Goal: Task Accomplishment & Management: Use online tool/utility

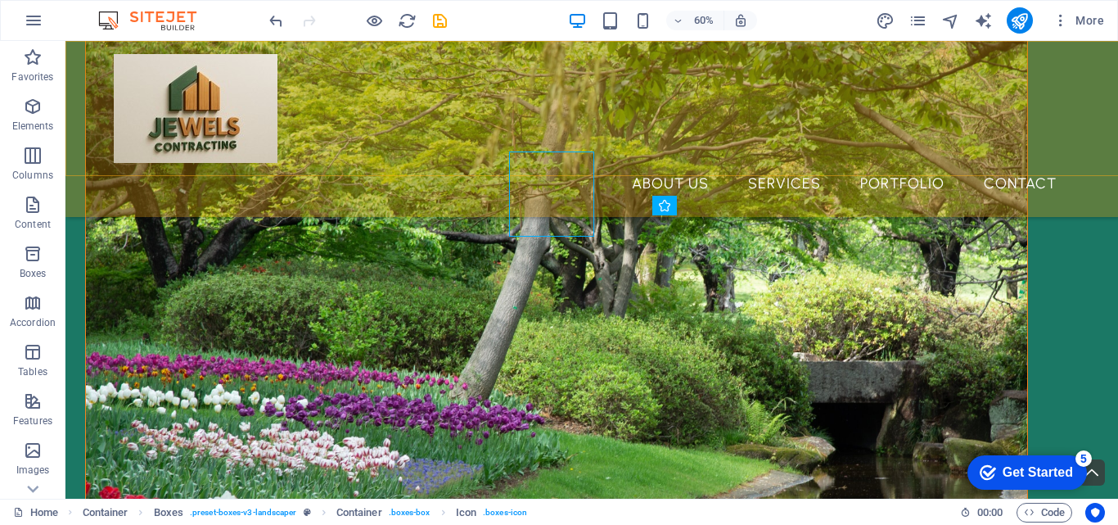
scroll to position [710, 0]
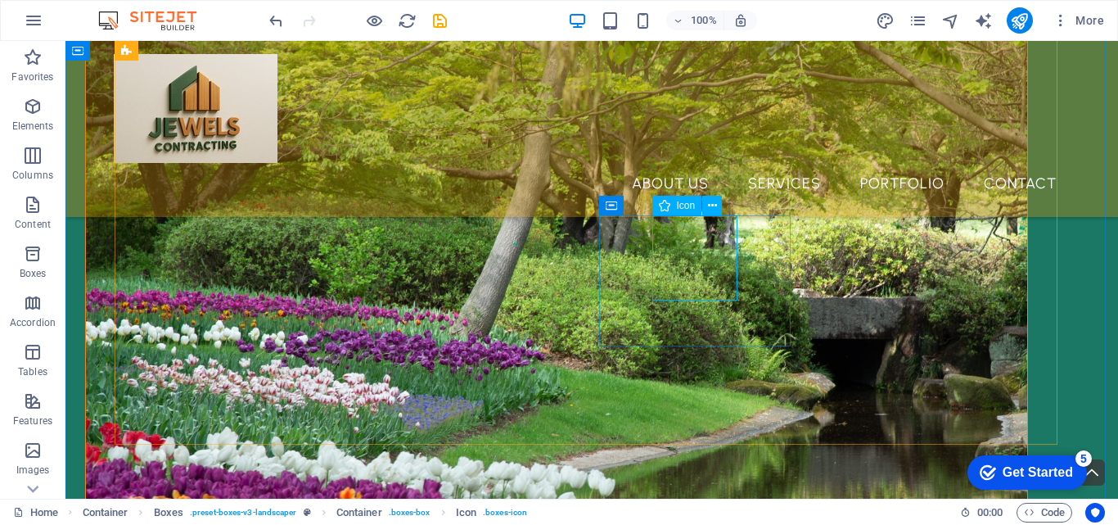
select select "xMidYMid"
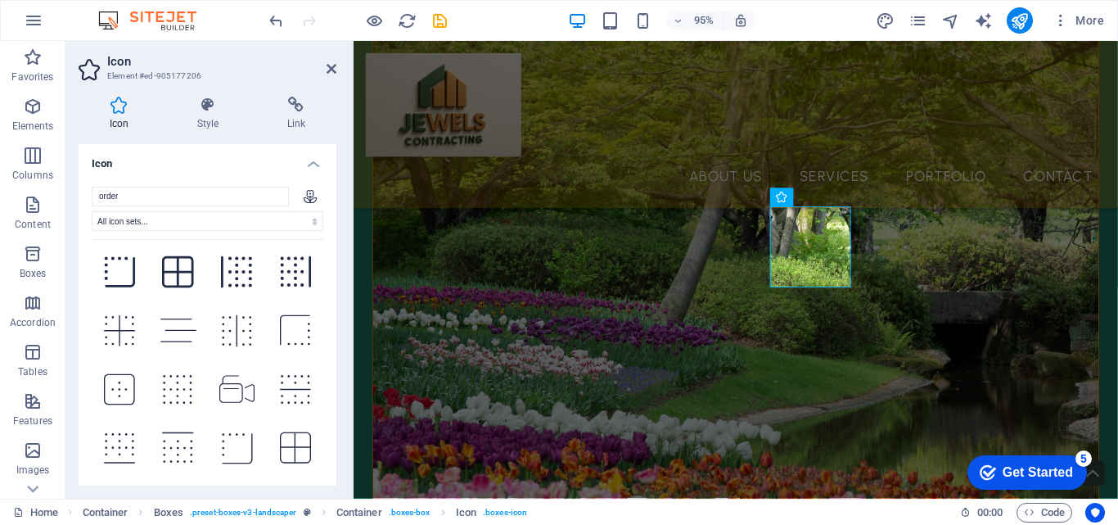
scroll to position [751, 0]
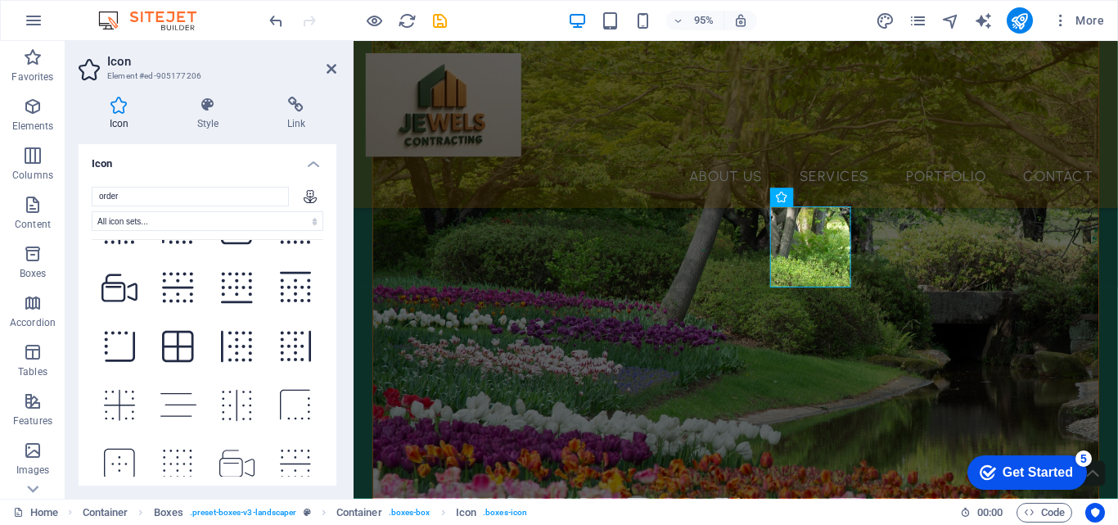
click at [309, 201] on icon at bounding box center [310, 196] width 13 height 13
drag, startPoint x: 151, startPoint y: 193, endPoint x: 57, endPoint y: 185, distance: 94.5
click at [57, 185] on section "Favorites Elements Columns Content Boxes Accordion Tables Features Images Slide…" at bounding box center [559, 269] width 1118 height 457
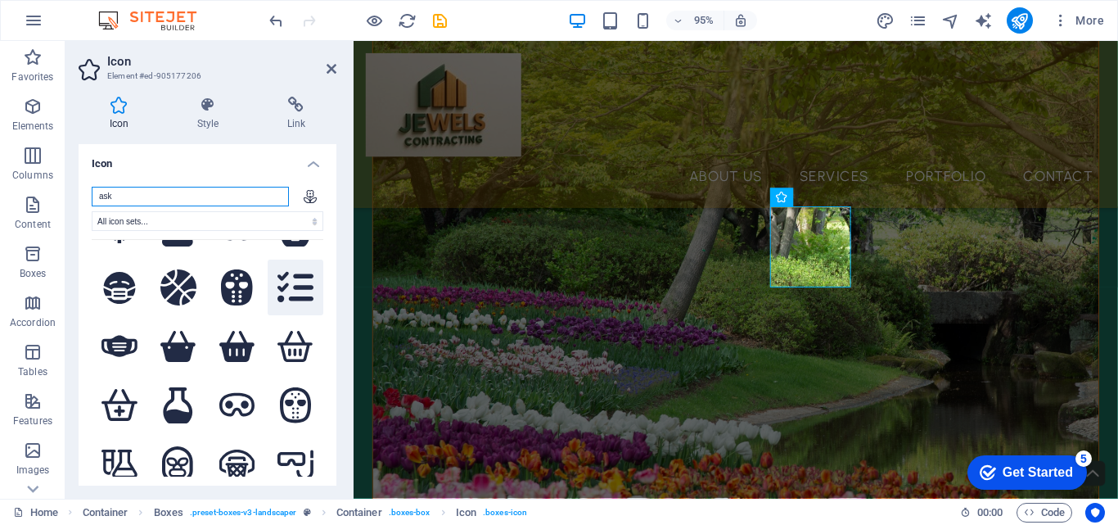
type input "ask"
click at [285, 269] on icon at bounding box center [295, 287] width 36 height 36
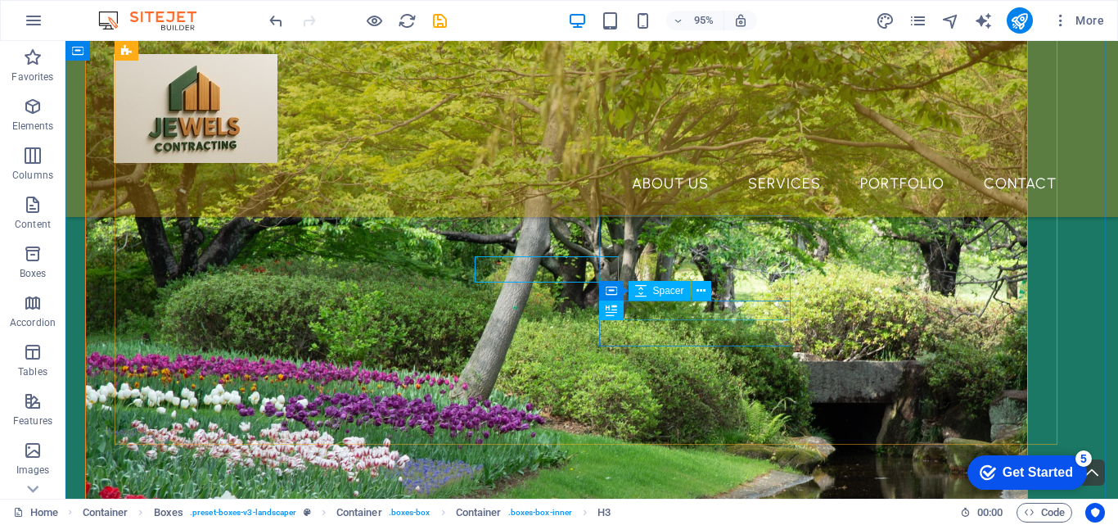
scroll to position [710, 0]
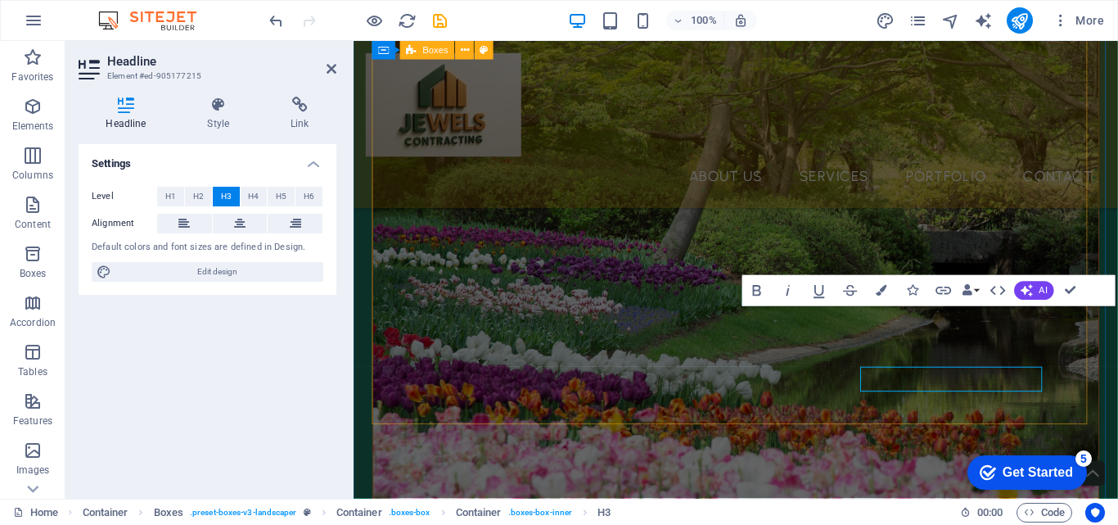
scroll to position [646, 0]
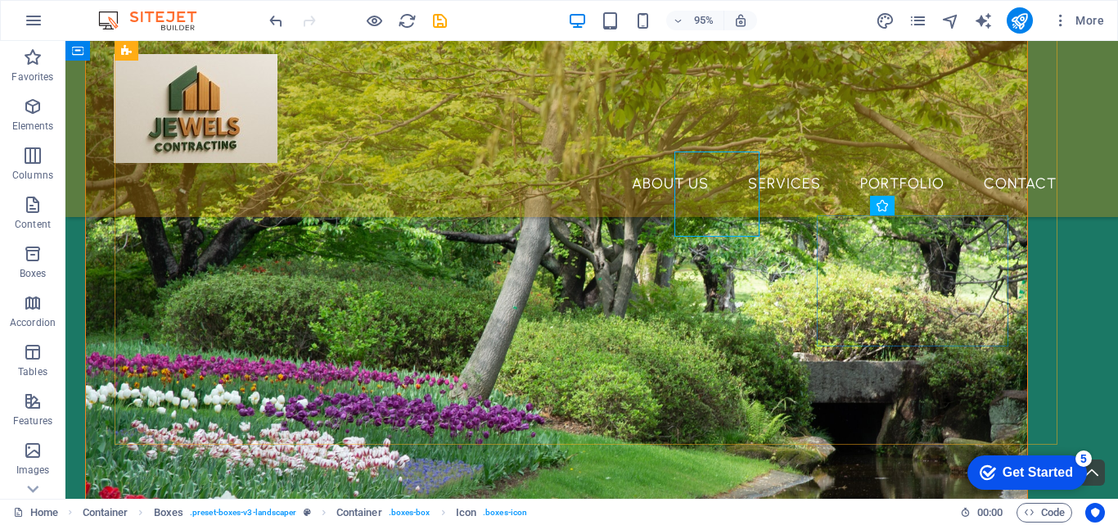
scroll to position [710, 0]
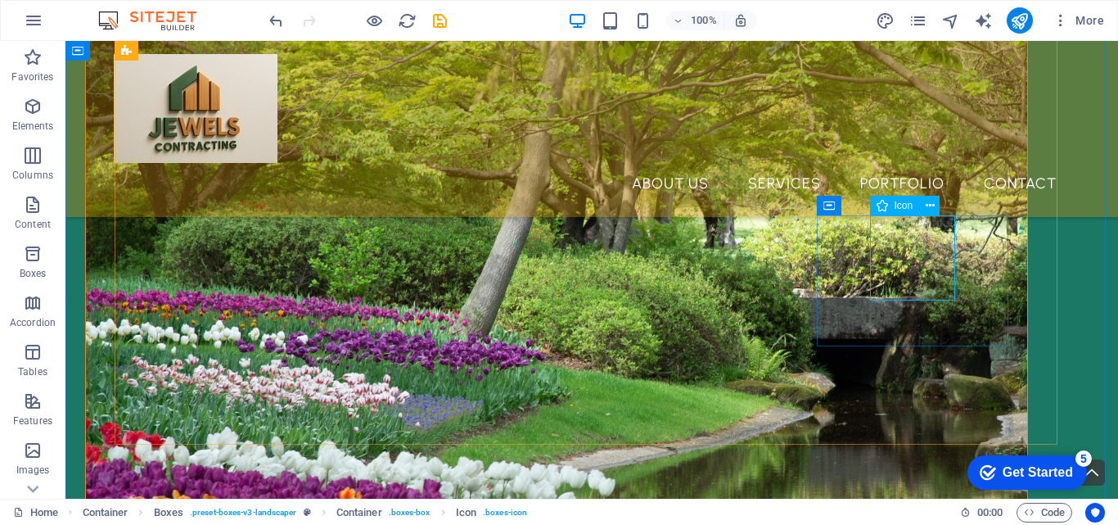
select select "xMidYMid"
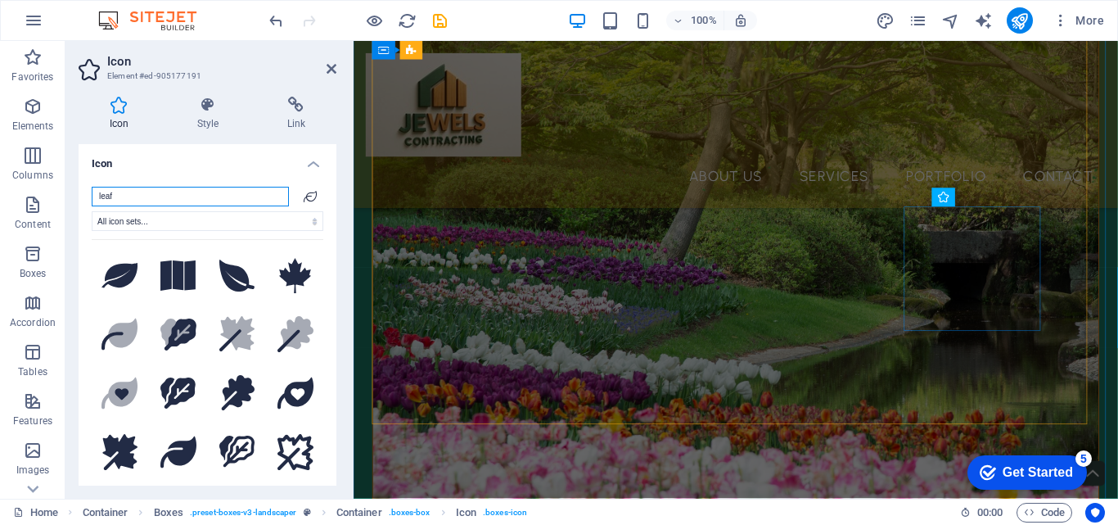
scroll to position [646, 0]
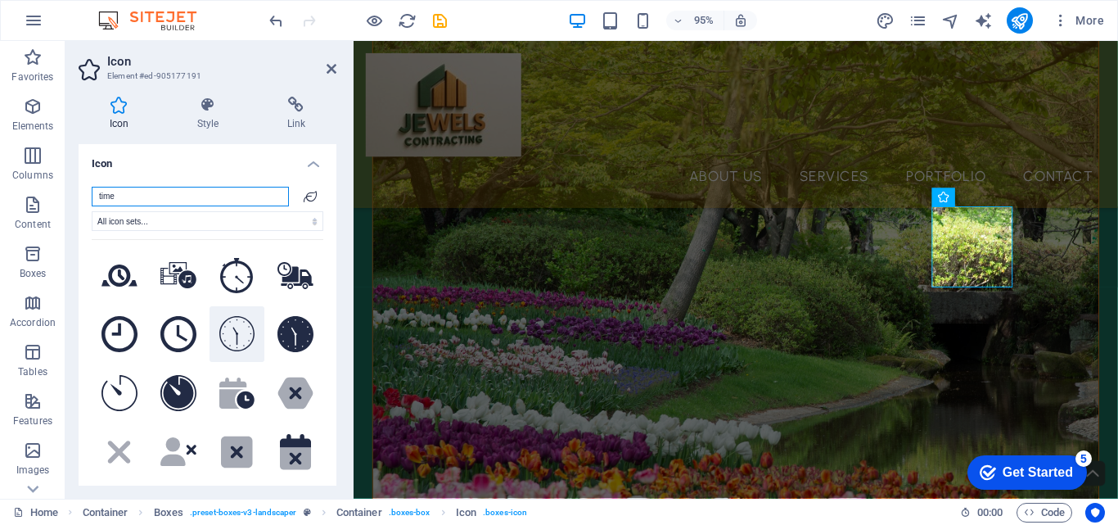
type input "time"
click at [241, 336] on icon at bounding box center [237, 334] width 36 height 36
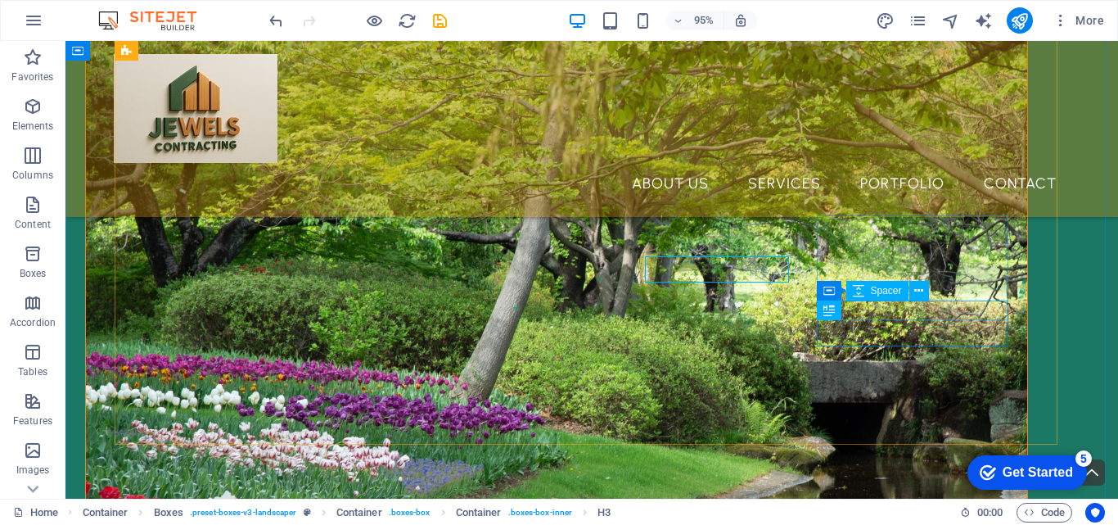
scroll to position [710, 0]
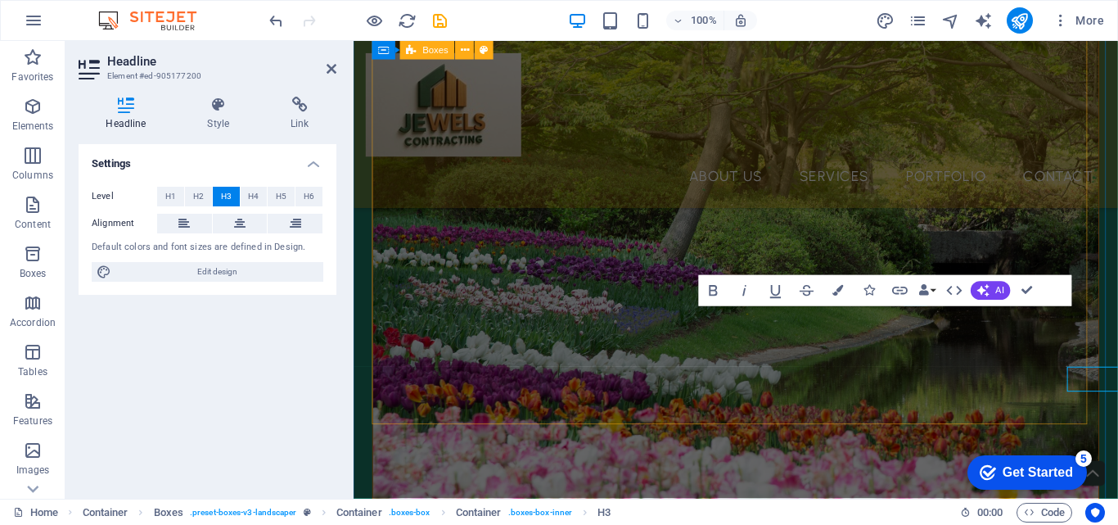
scroll to position [646, 0]
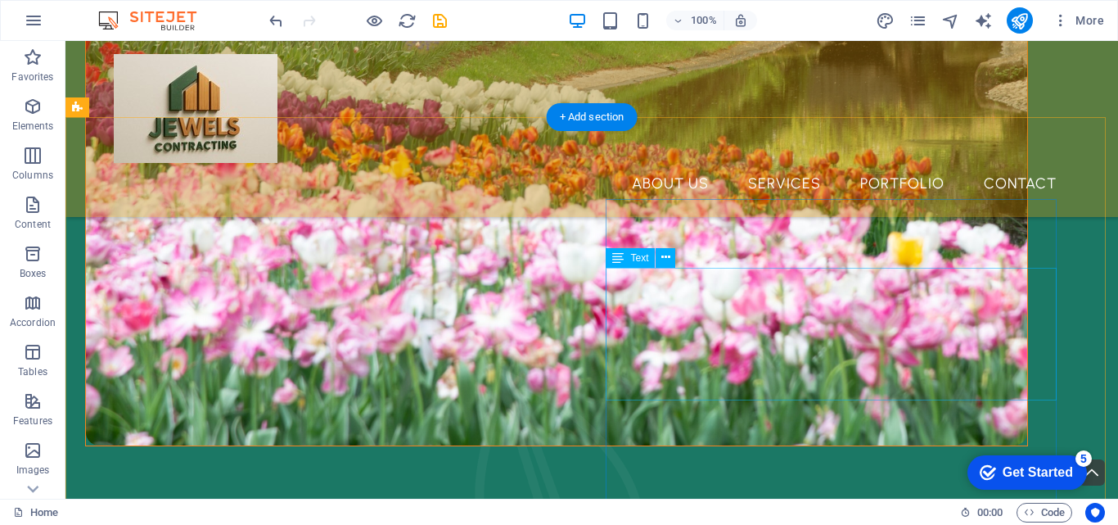
scroll to position [1119, 0]
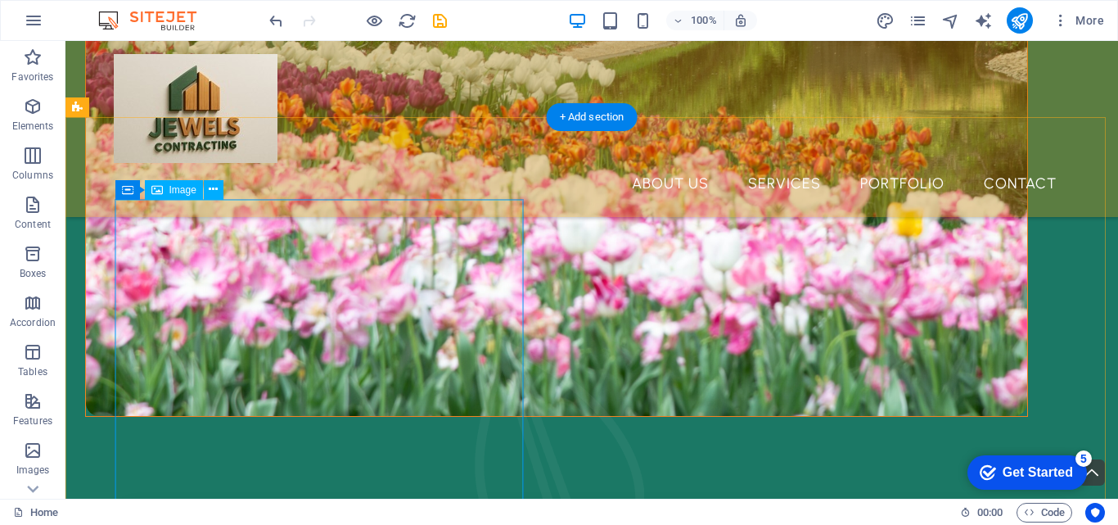
select select "%"
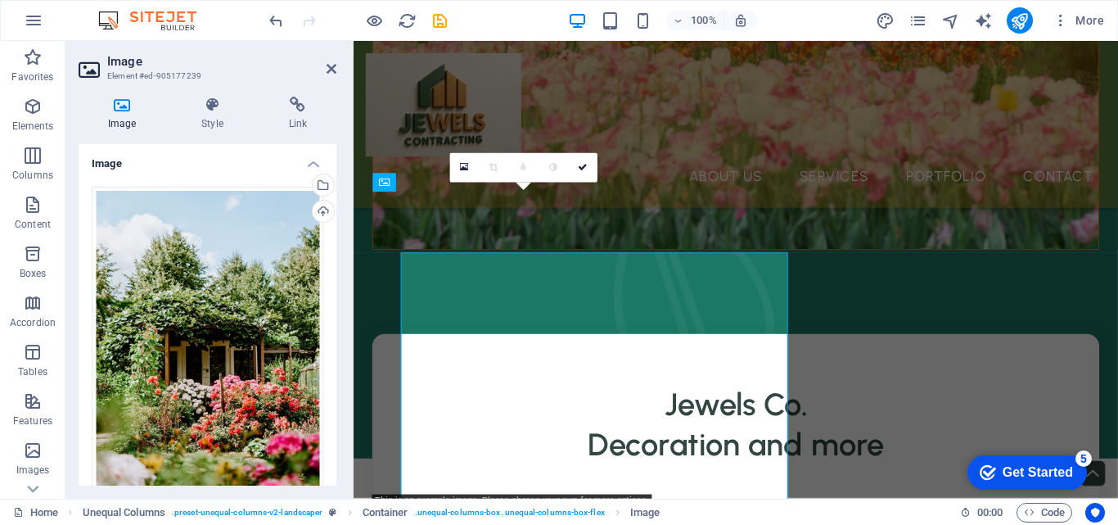
scroll to position [1055, 0]
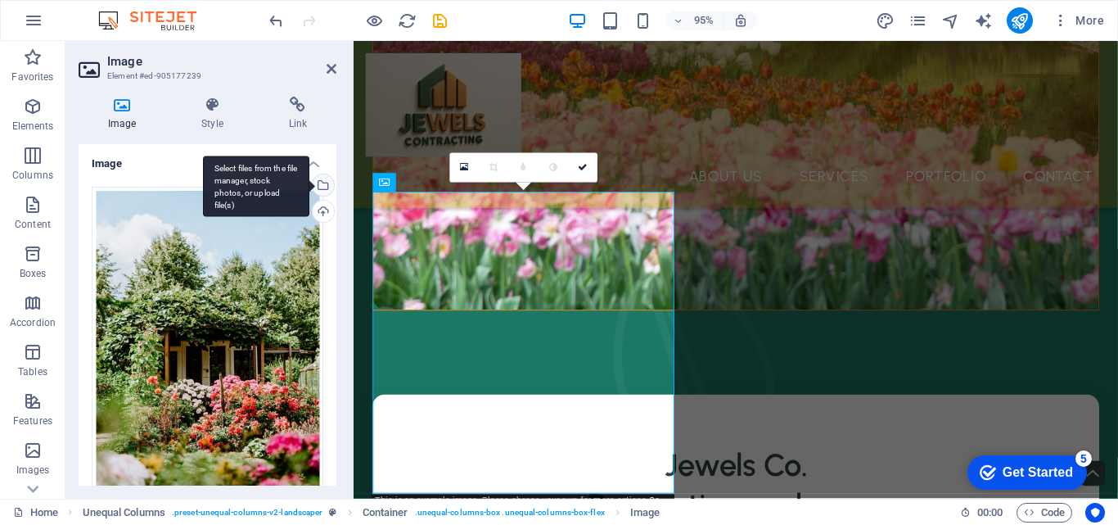
click at [309, 182] on div "Select files from the file manager, stock photos, or upload file(s)" at bounding box center [256, 185] width 106 height 61
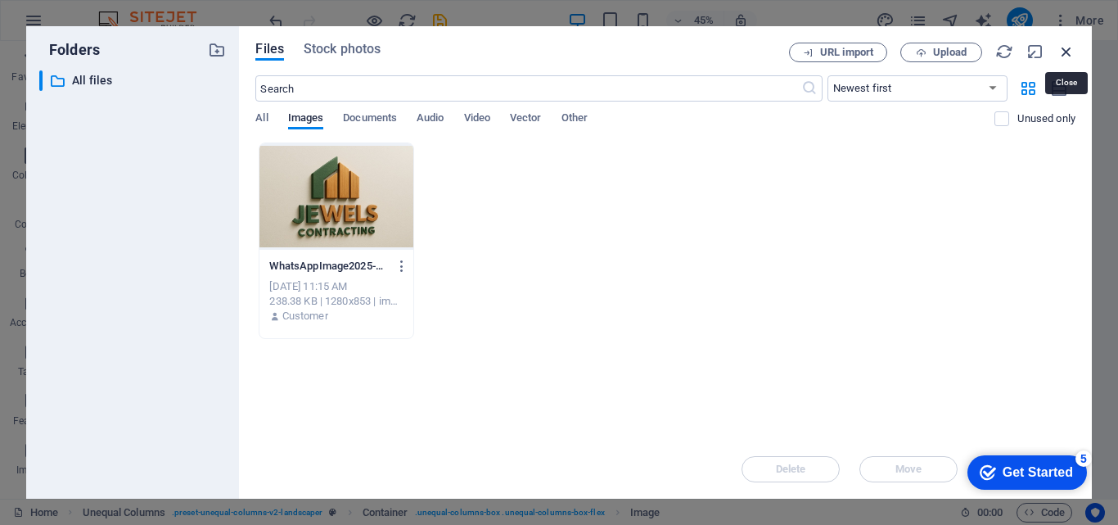
drag, startPoint x: 1063, startPoint y: 56, endPoint x: 719, endPoint y: 24, distance: 346.1
click at [1063, 56] on icon "button" at bounding box center [1066, 52] width 18 height 18
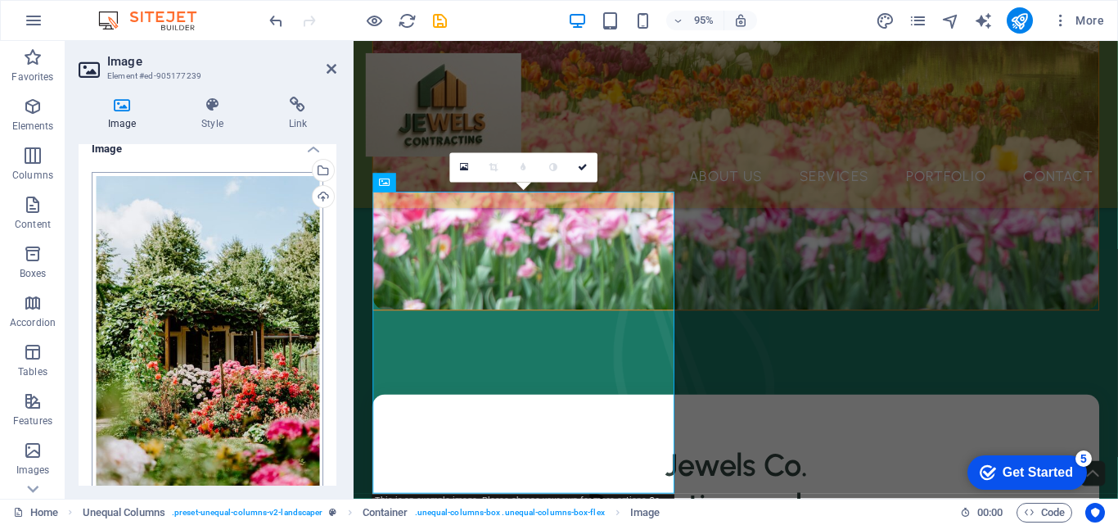
scroll to position [0, 0]
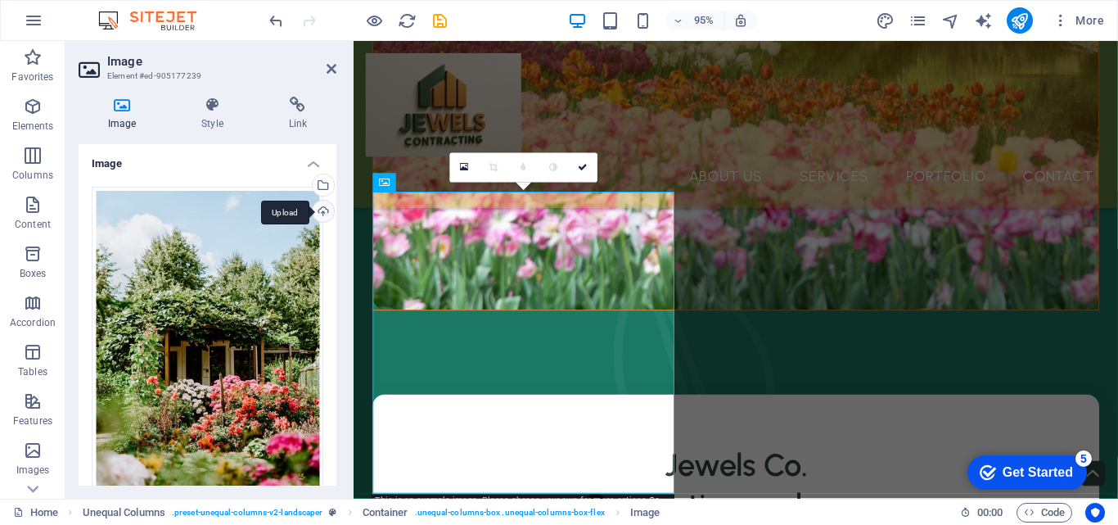
click at [322, 212] on div "Upload" at bounding box center [321, 213] width 25 height 25
